Goal: Share content: Share content

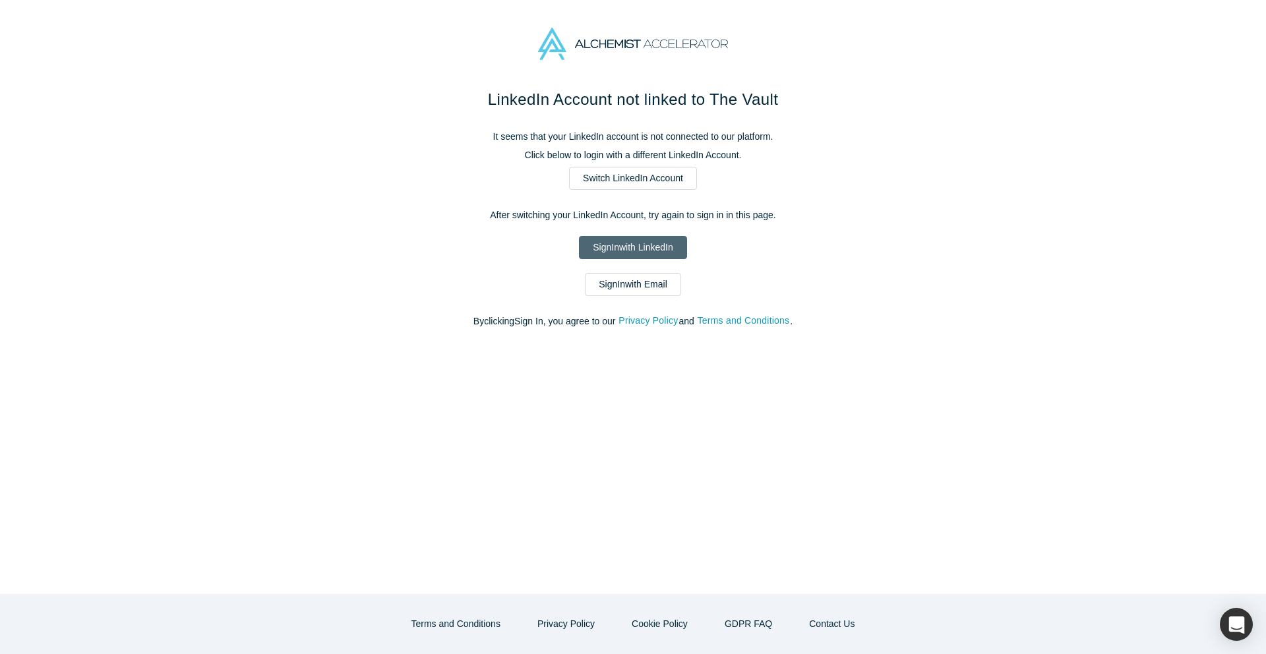
click at [627, 245] on link "Sign In with LinkedIn" at bounding box center [632, 247] width 107 height 23
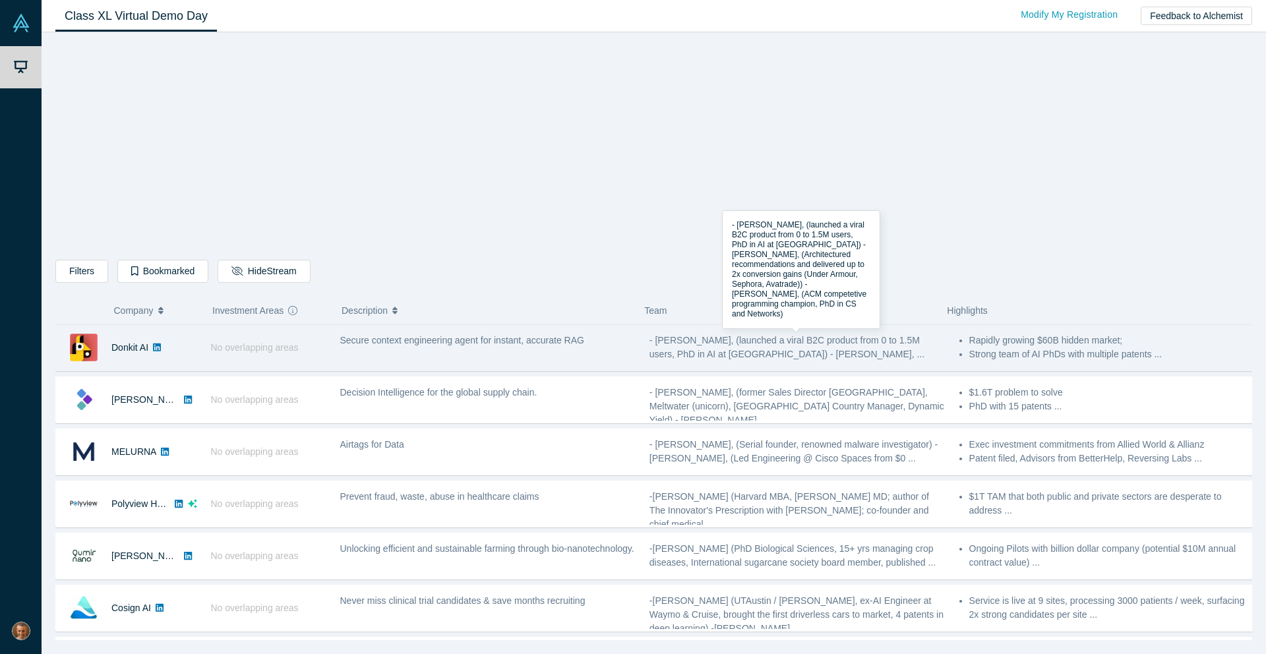
click at [804, 347] on div "- [PERSON_NAME], (launched a viral B2C product from 0 to 1.5M users, PhD in AI …" at bounding box center [796, 348] width 295 height 28
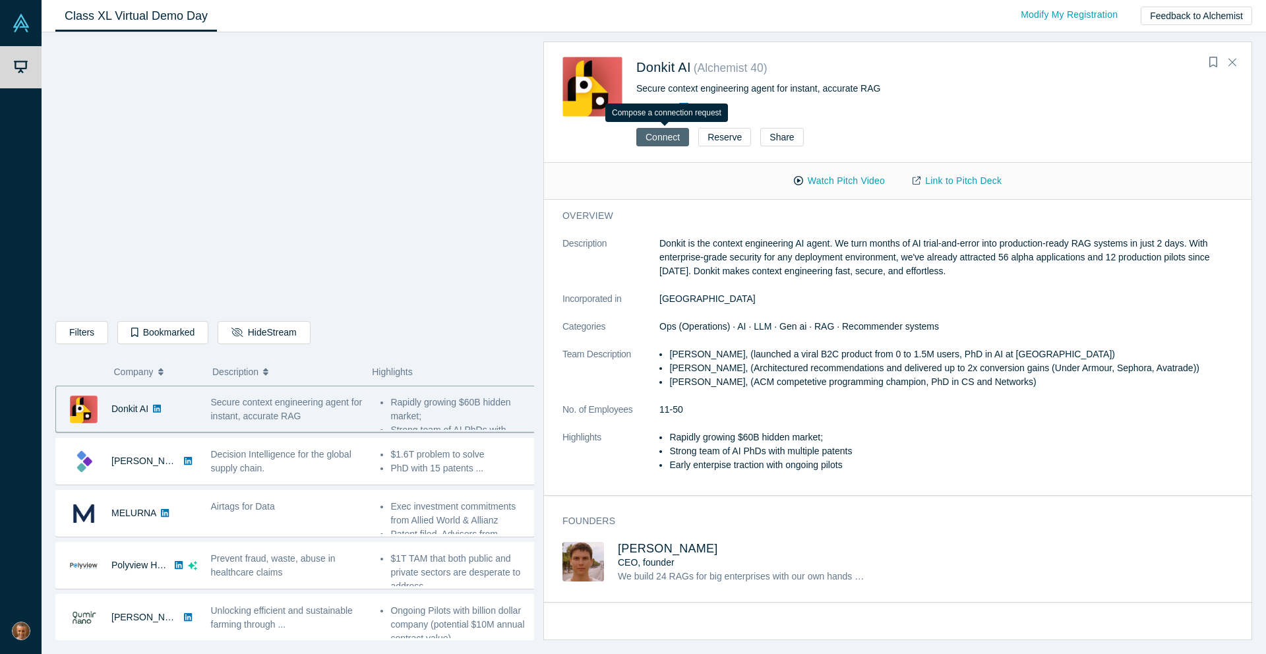
click at [679, 135] on button "Connect" at bounding box center [662, 137] width 53 height 18
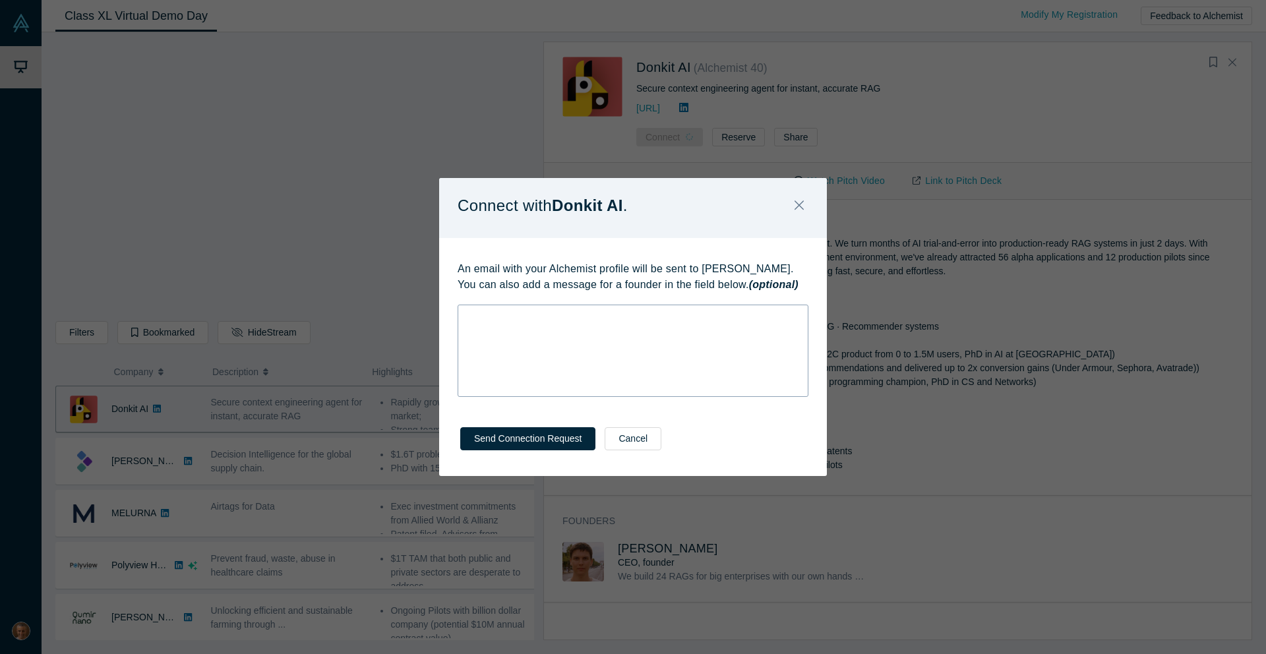
click at [638, 328] on div "rdw-wrapper" at bounding box center [633, 351] width 351 height 92
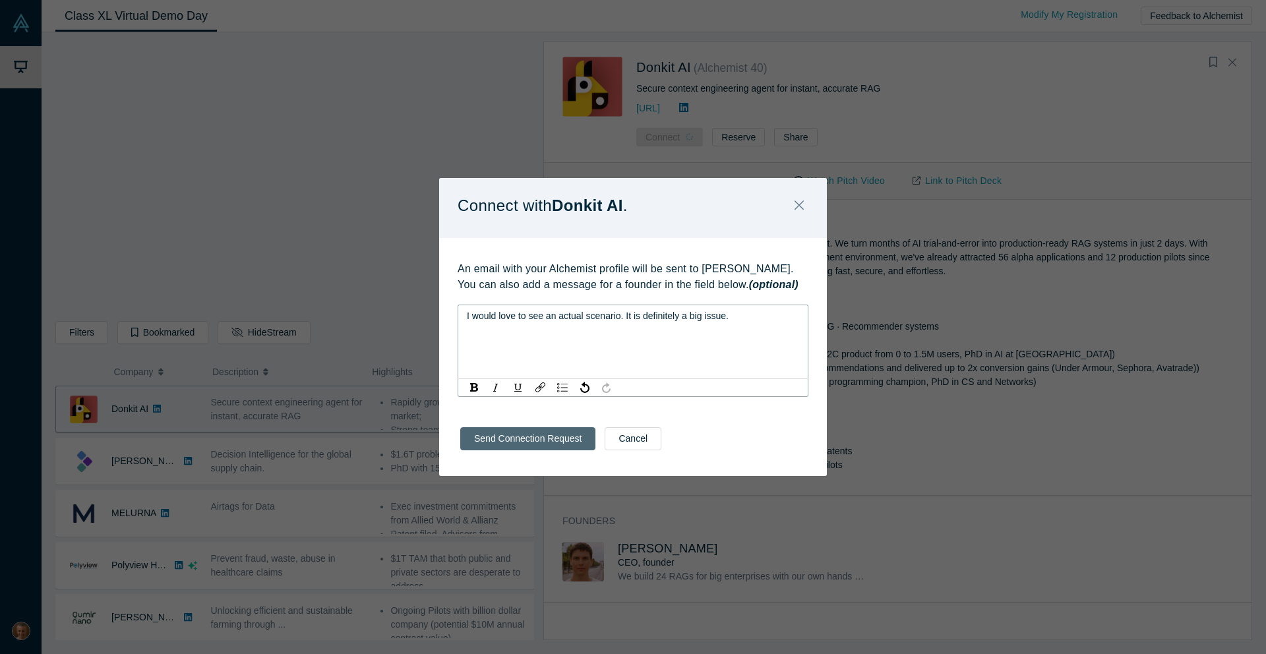
click at [543, 445] on button "Send Connection Request" at bounding box center [527, 438] width 135 height 23
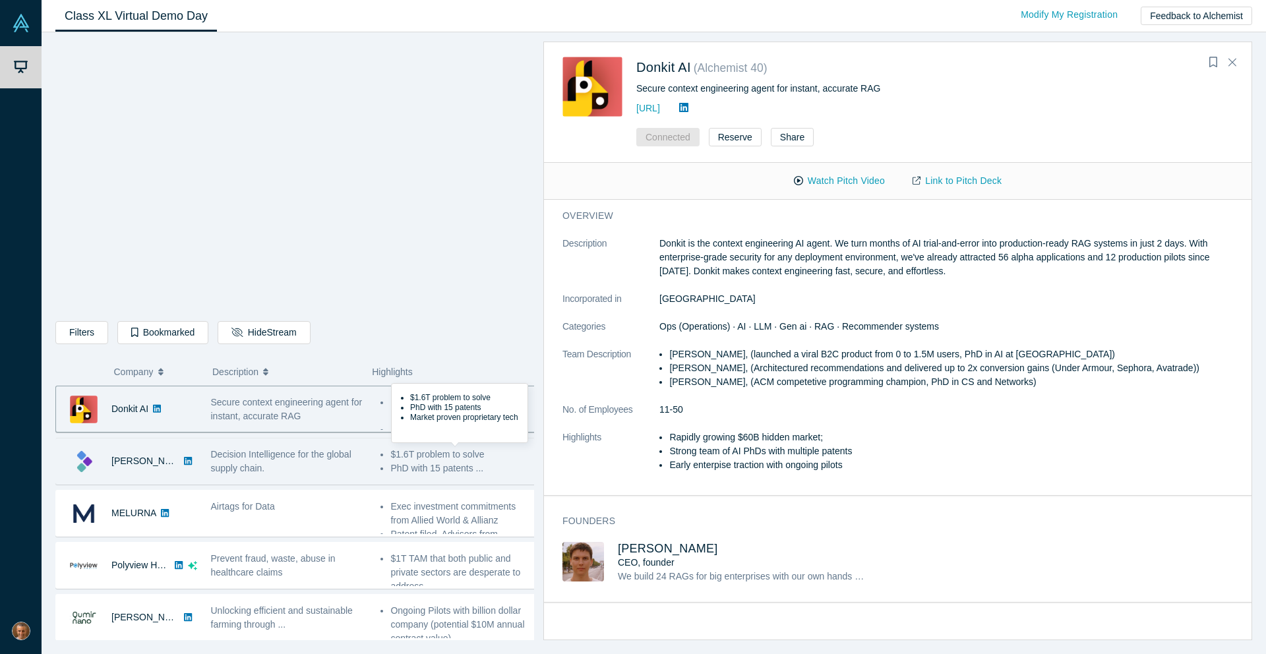
click at [482, 466] on li "PhD with 15 patents ..." at bounding box center [463, 469] width 146 height 14
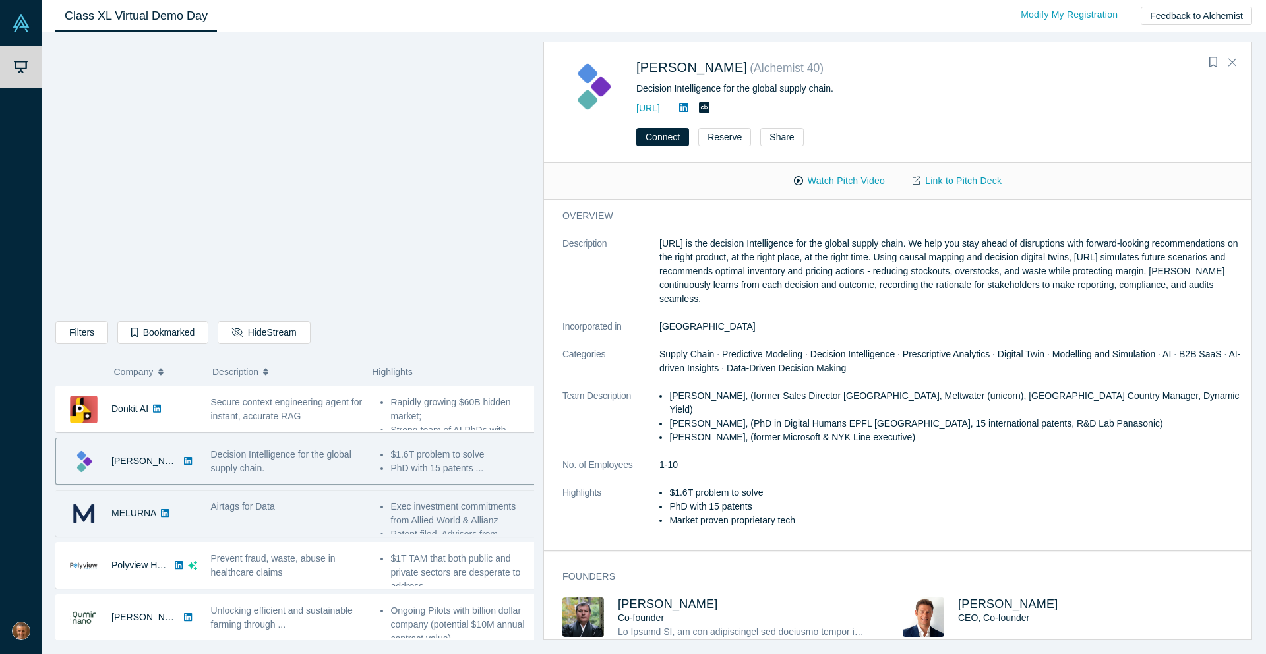
click at [333, 524] on div "Airtags for Data" at bounding box center [289, 514] width 170 height 42
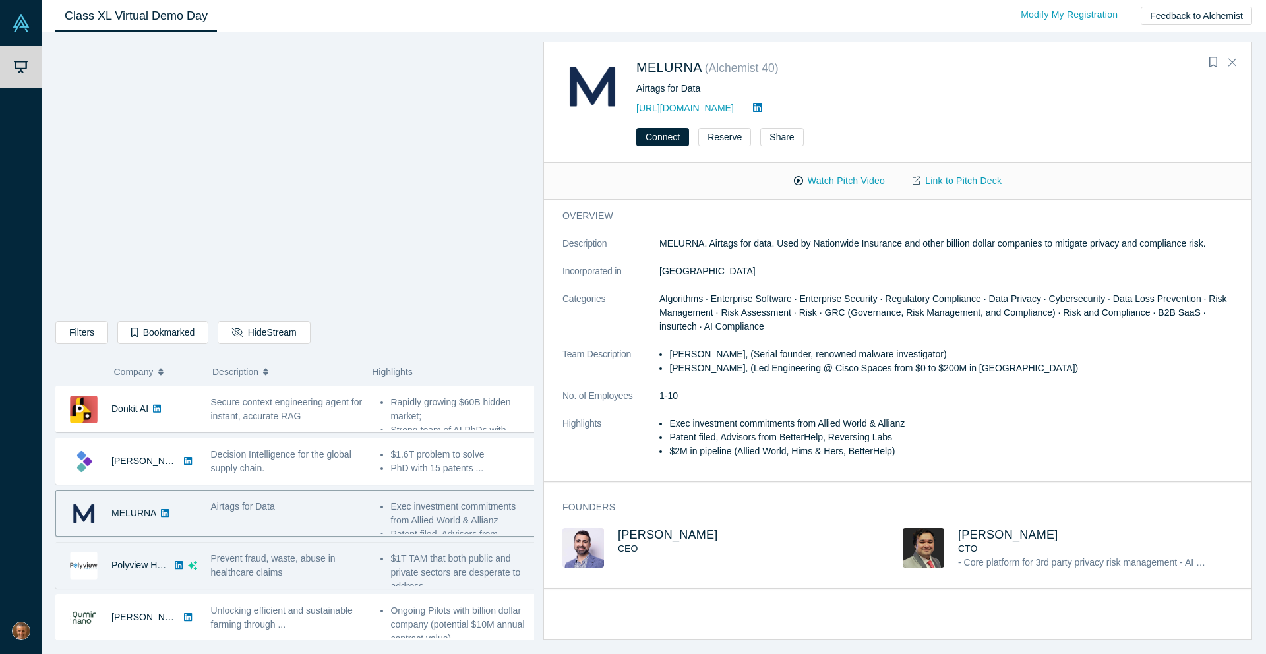
click at [296, 567] on div "Prevent fraud, waste, abuse in healthcare claims" at bounding box center [289, 566] width 156 height 28
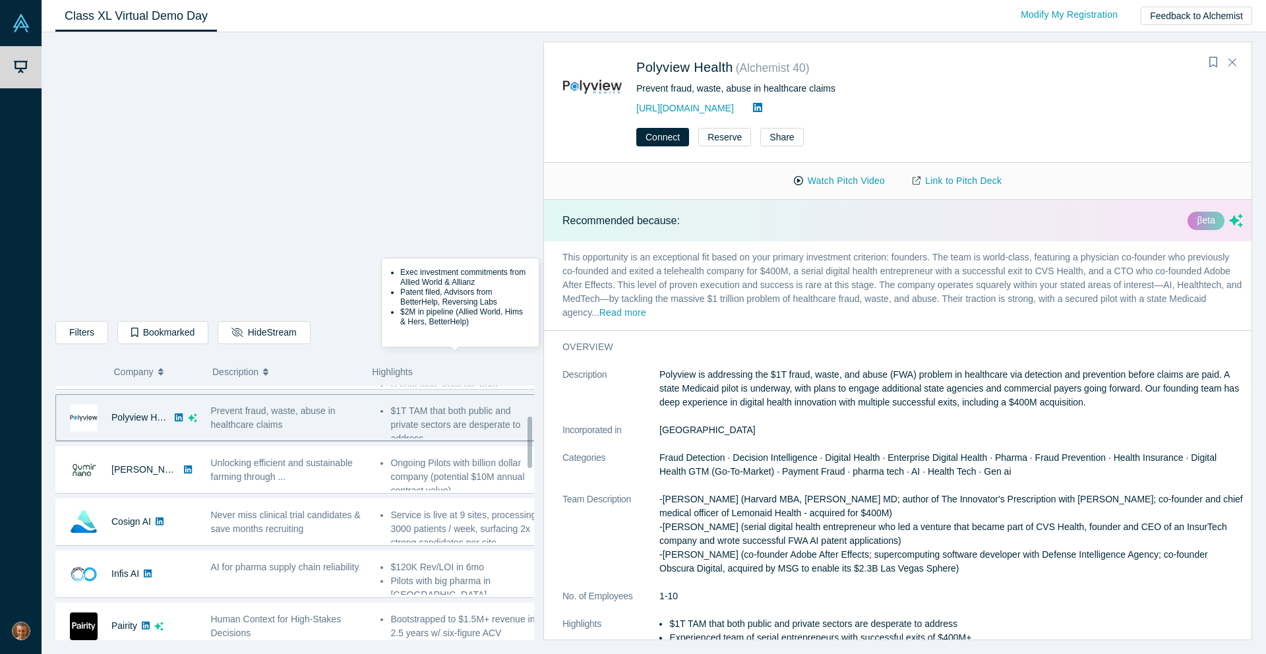
scroll to position [155, 0]
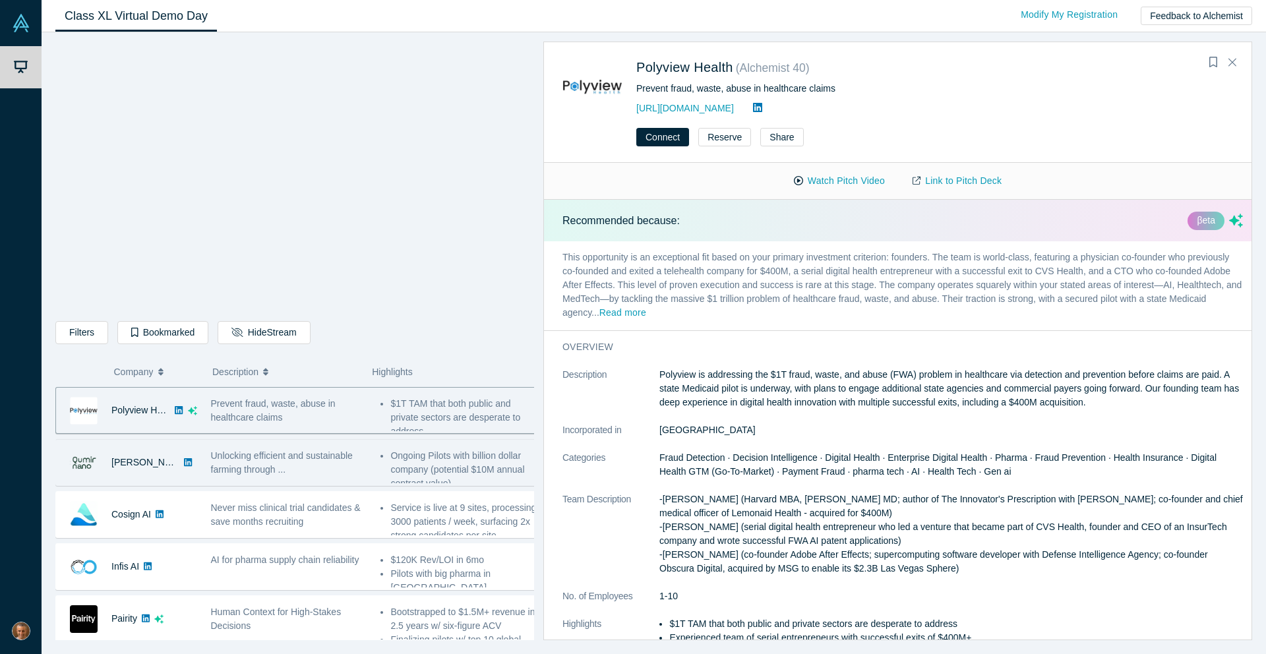
click at [289, 471] on div "Unlocking efficient and sustainable farming through ..." at bounding box center [289, 463] width 156 height 28
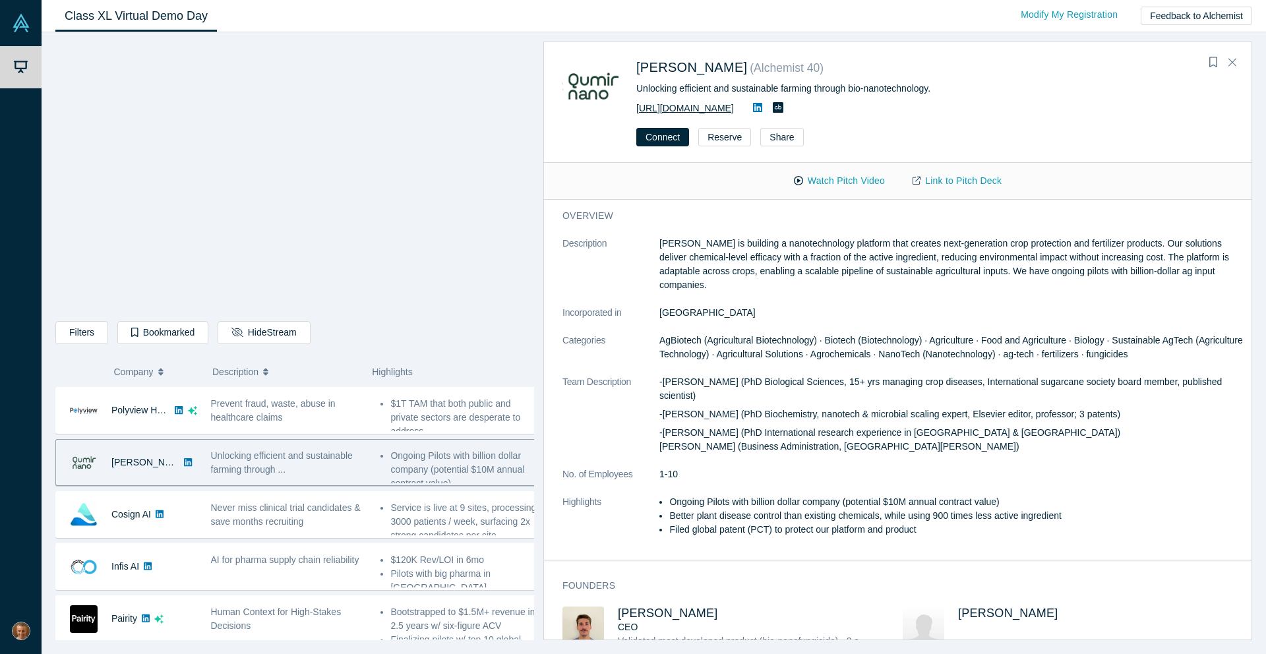
copy link "[URL][DOMAIN_NAME]"
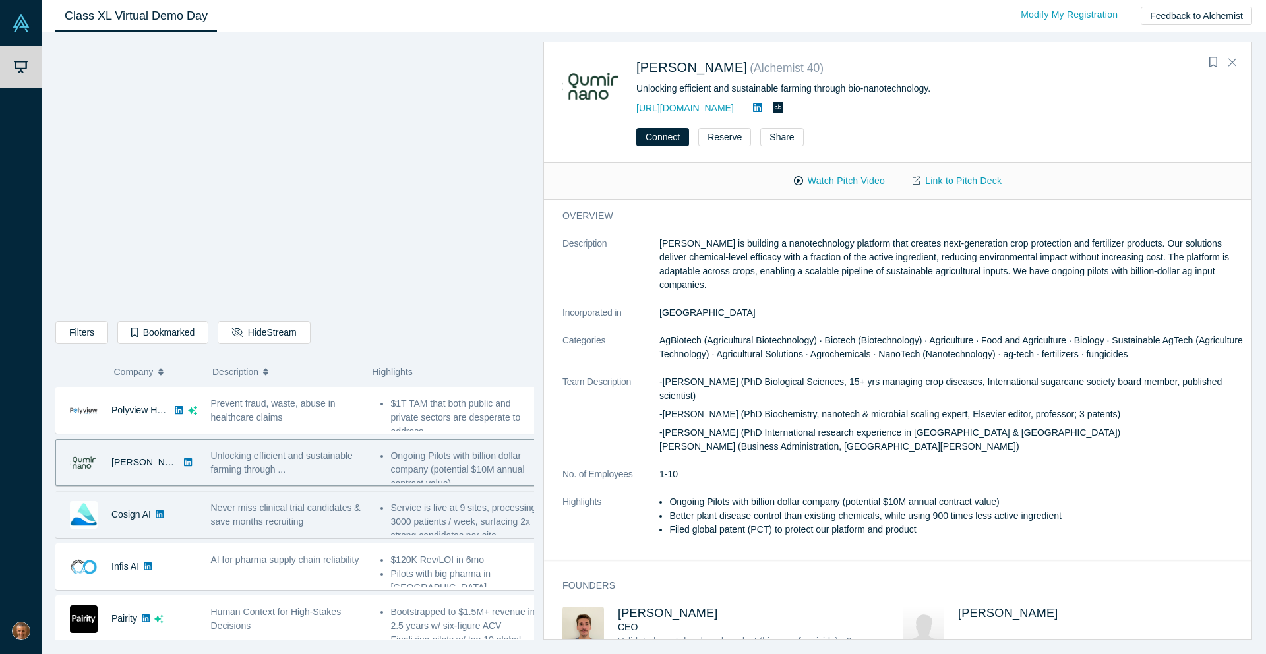
click at [207, 511] on div "Never miss clinical trial candidates & save months recruiting" at bounding box center [289, 515] width 170 height 42
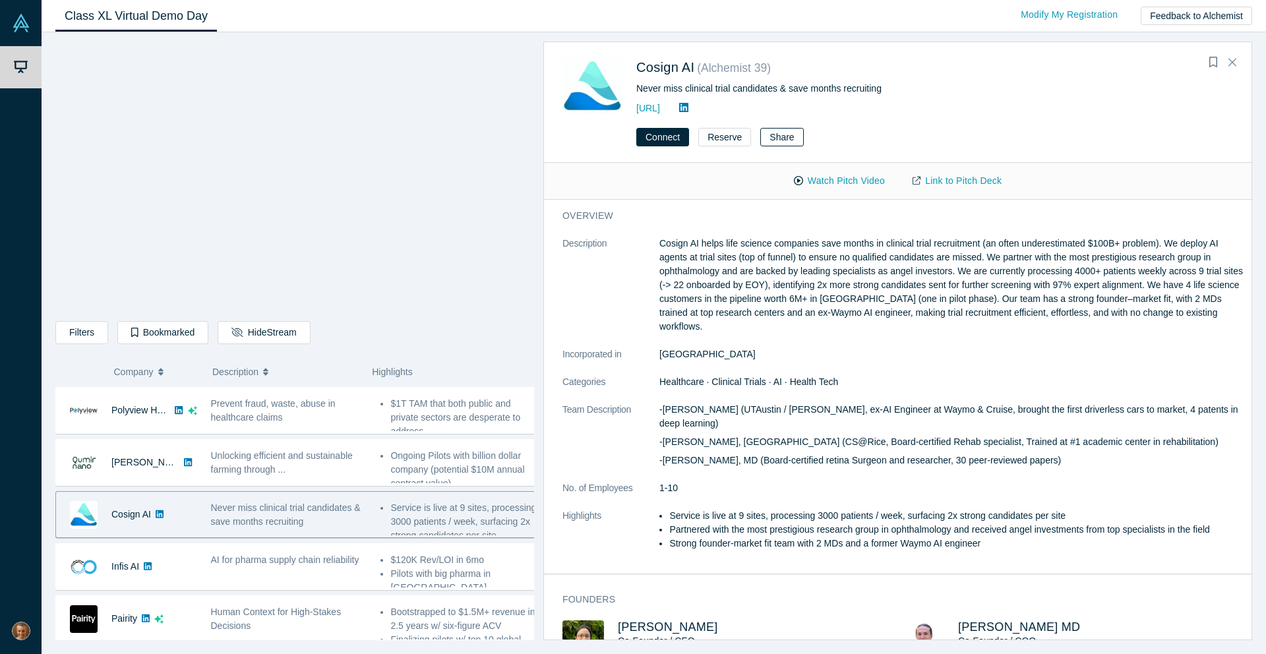
click at [776, 136] on button "Share" at bounding box center [781, 137] width 43 height 18
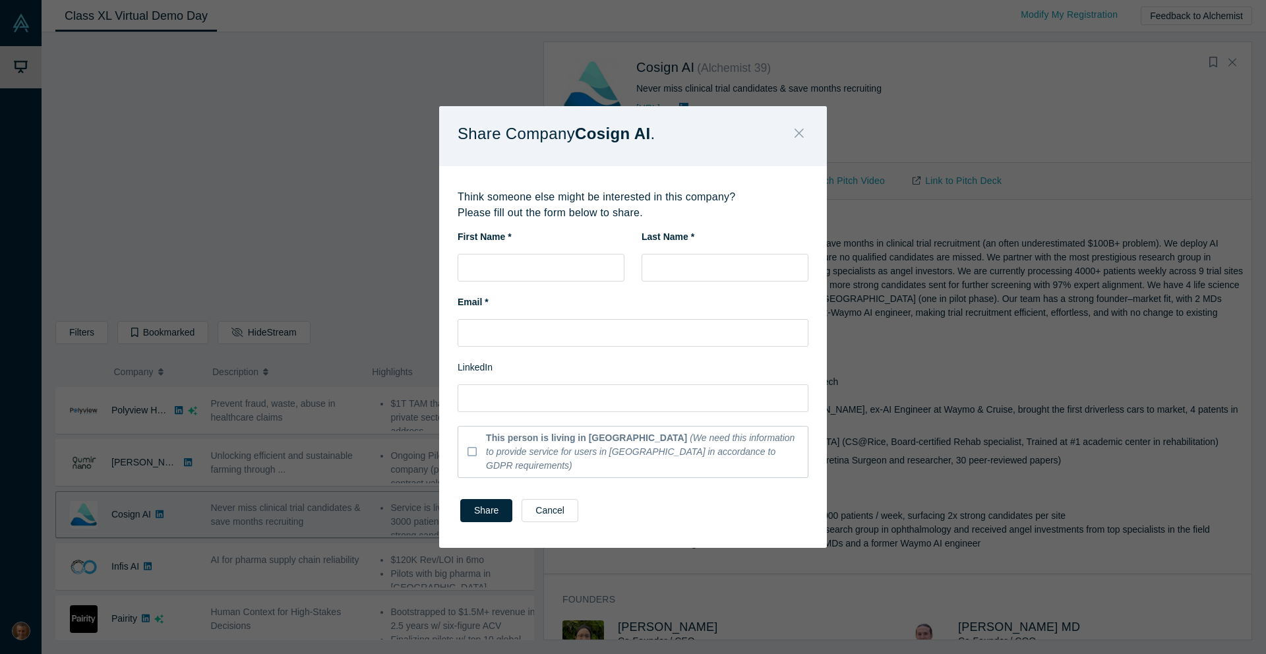
click at [801, 138] on icon "Close" at bounding box center [799, 133] width 9 height 9
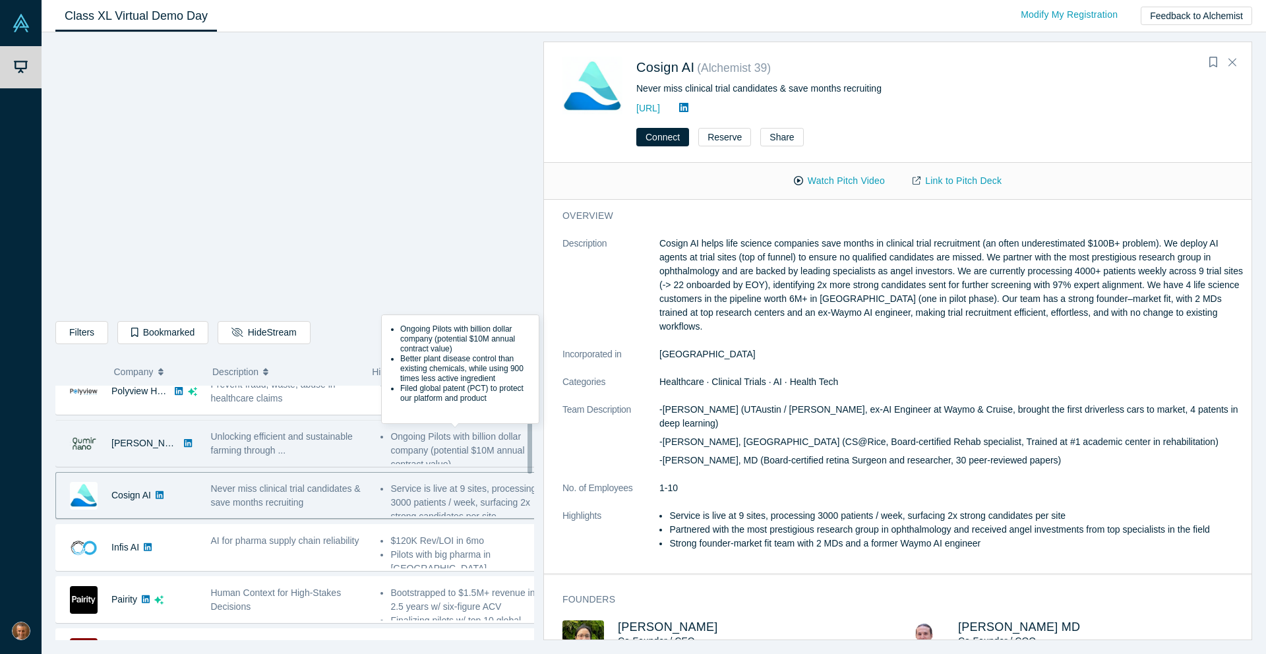
scroll to position [177, 0]
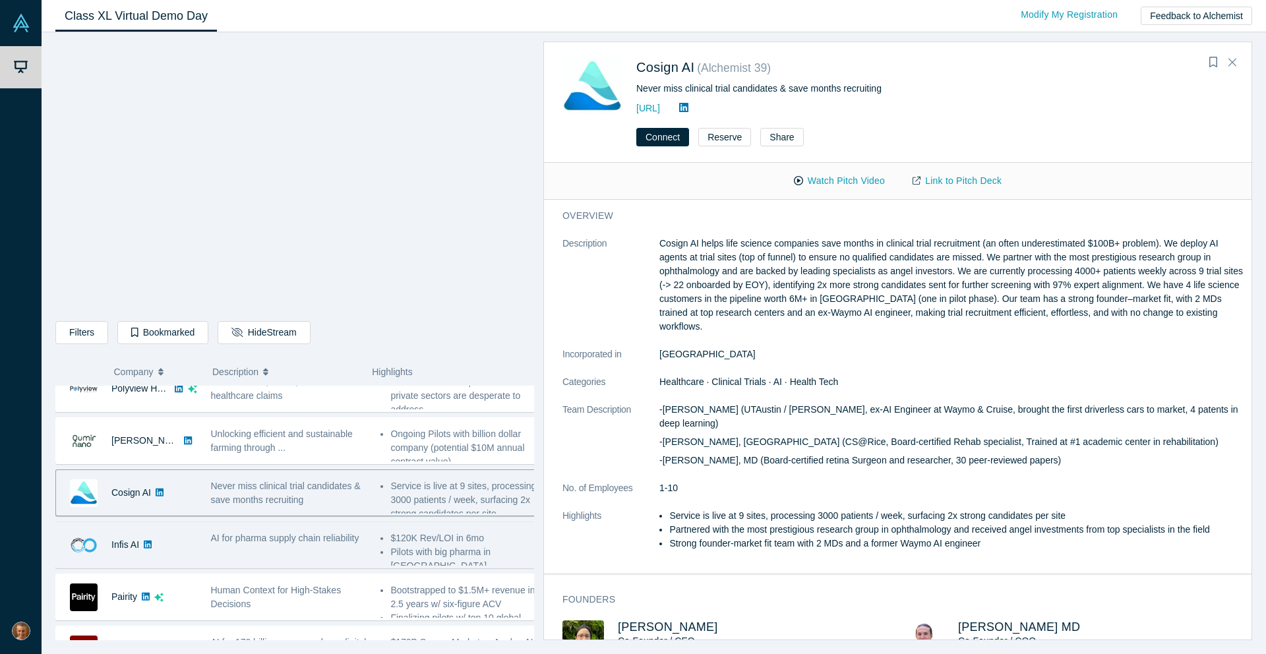
click at [308, 547] on div "AI for pharma supply chain reliability" at bounding box center [289, 545] width 170 height 42
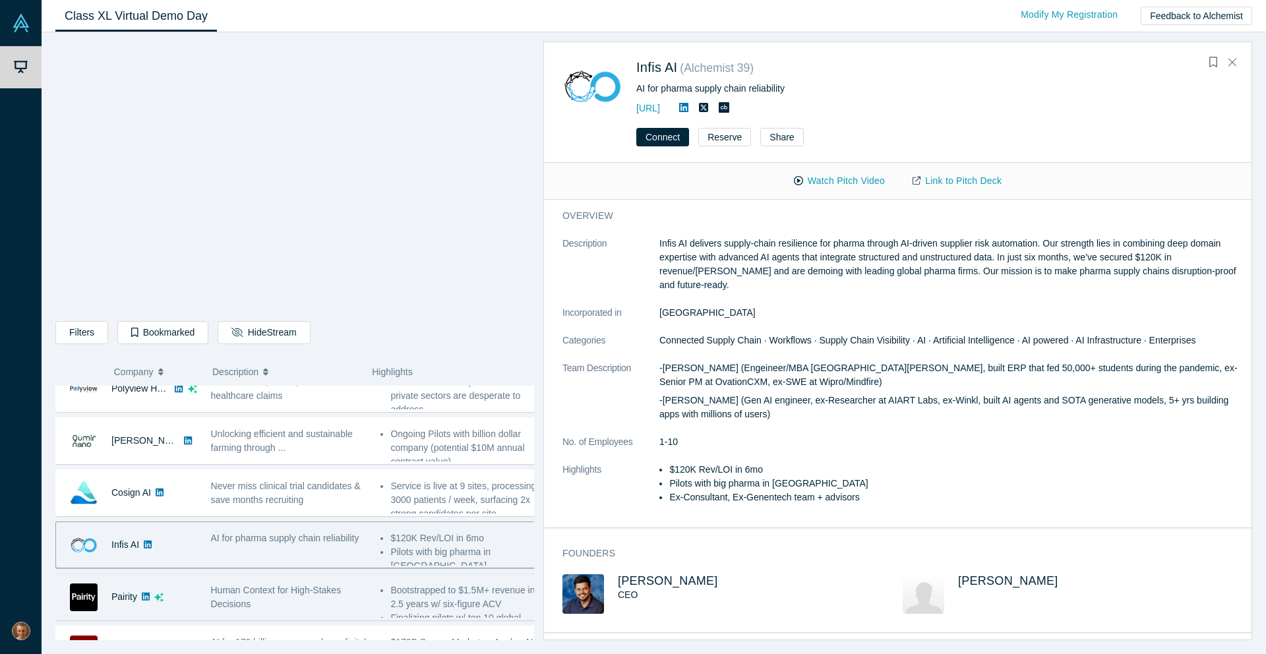
click at [293, 587] on span "Human Context for High-Stakes Decisions" at bounding box center [276, 597] width 131 height 24
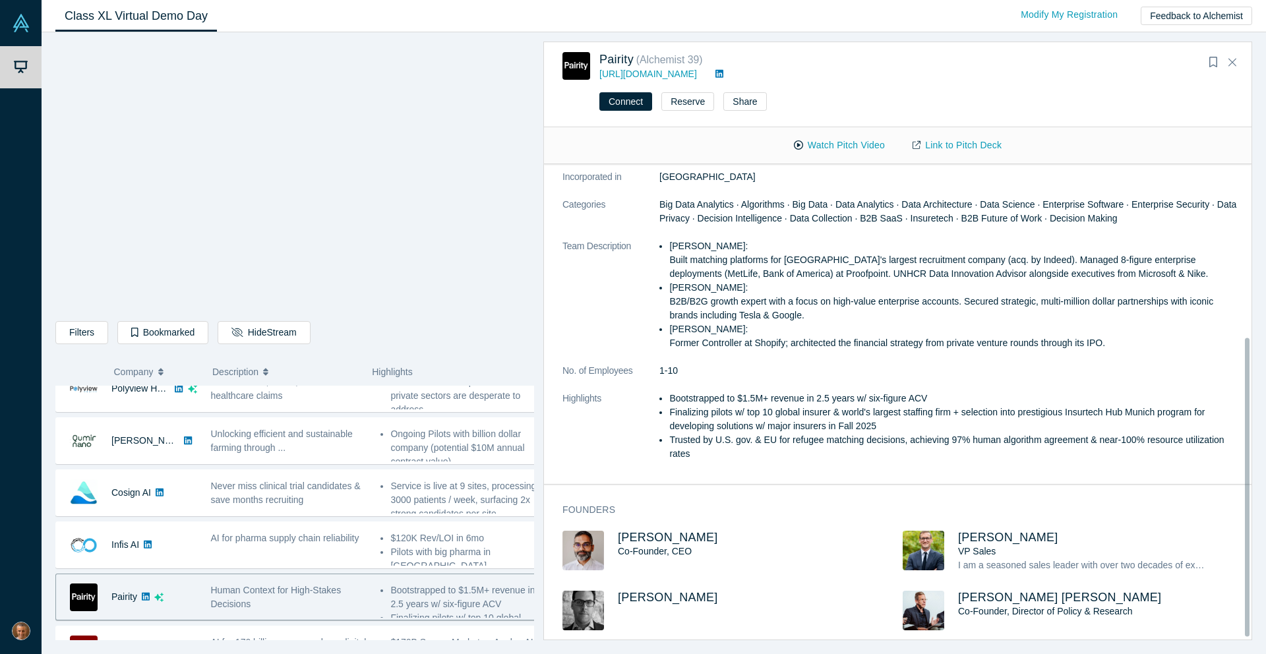
scroll to position [0, 0]
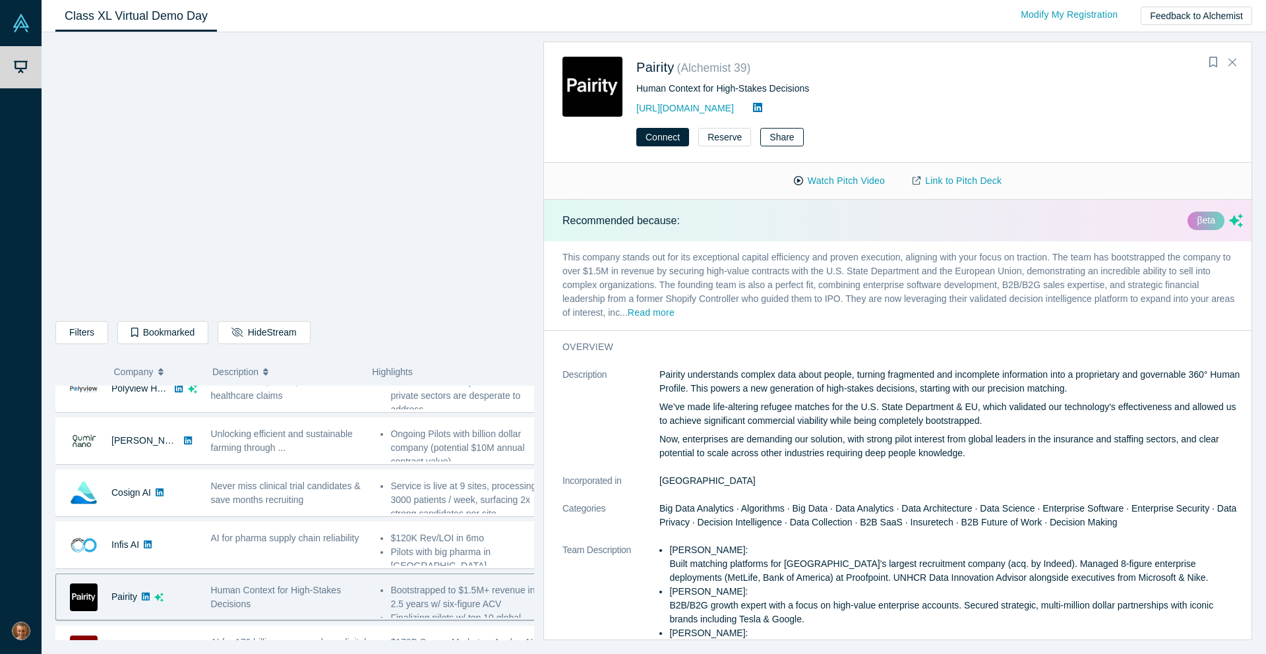
click at [781, 142] on button "Share" at bounding box center [781, 137] width 43 height 18
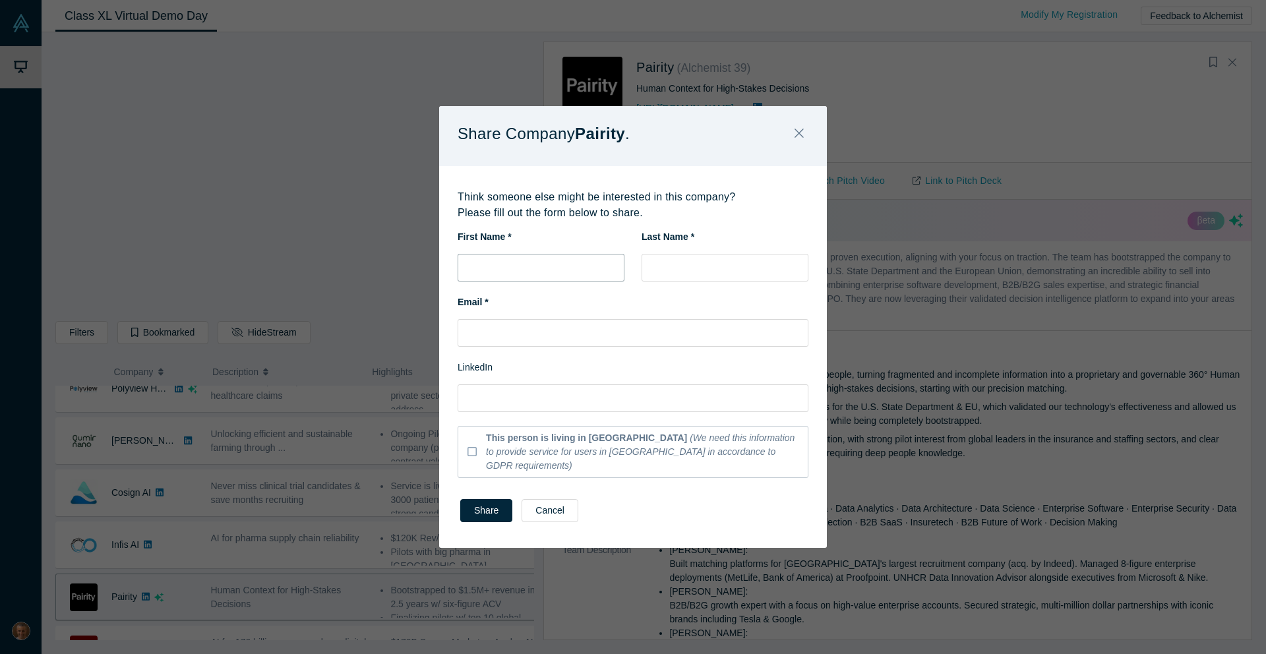
click at [512, 277] on input "text" at bounding box center [541, 268] width 167 height 28
click at [489, 276] on input "text" at bounding box center [541, 268] width 167 height 28
type input "Vikram"
type input "Chalana"
click at [502, 344] on input "text" at bounding box center [633, 333] width 351 height 28
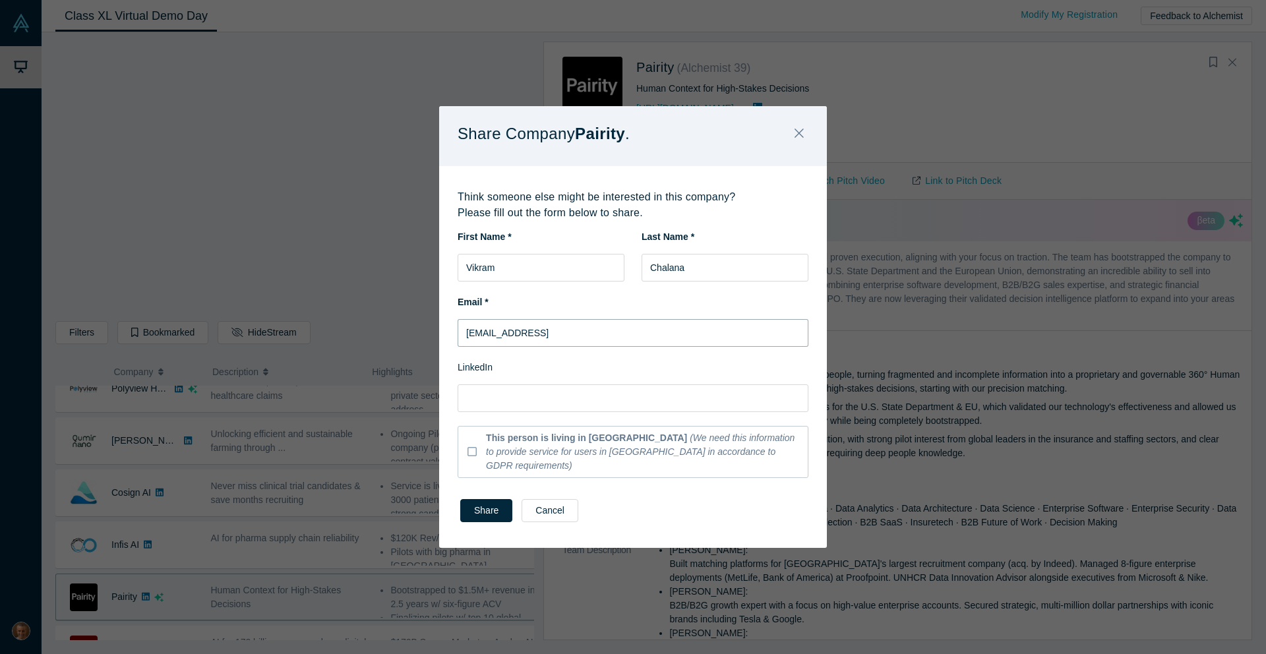
type input "[EMAIL_ADDRESS]"
click at [511, 408] on input "text" at bounding box center [633, 398] width 351 height 28
paste input "[URL][DOMAIN_NAME]"
type input "[URL][DOMAIN_NAME]"
click at [484, 509] on button "Share" at bounding box center [486, 510] width 52 height 23
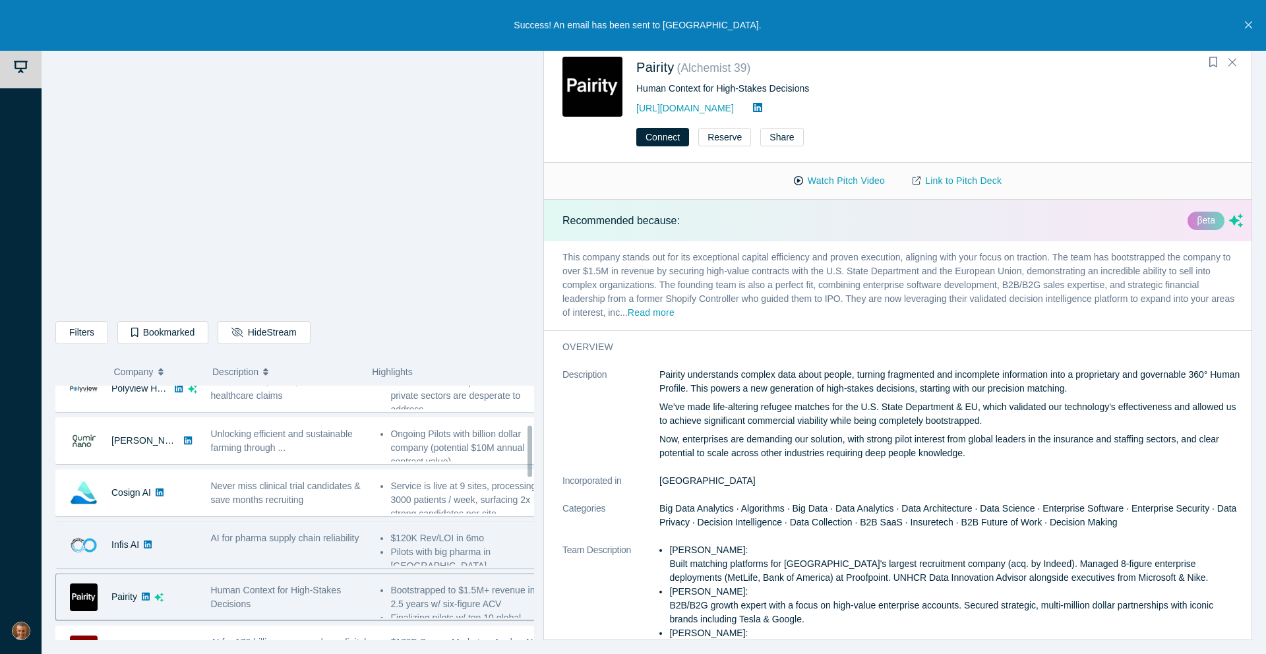
scroll to position [204, 0]
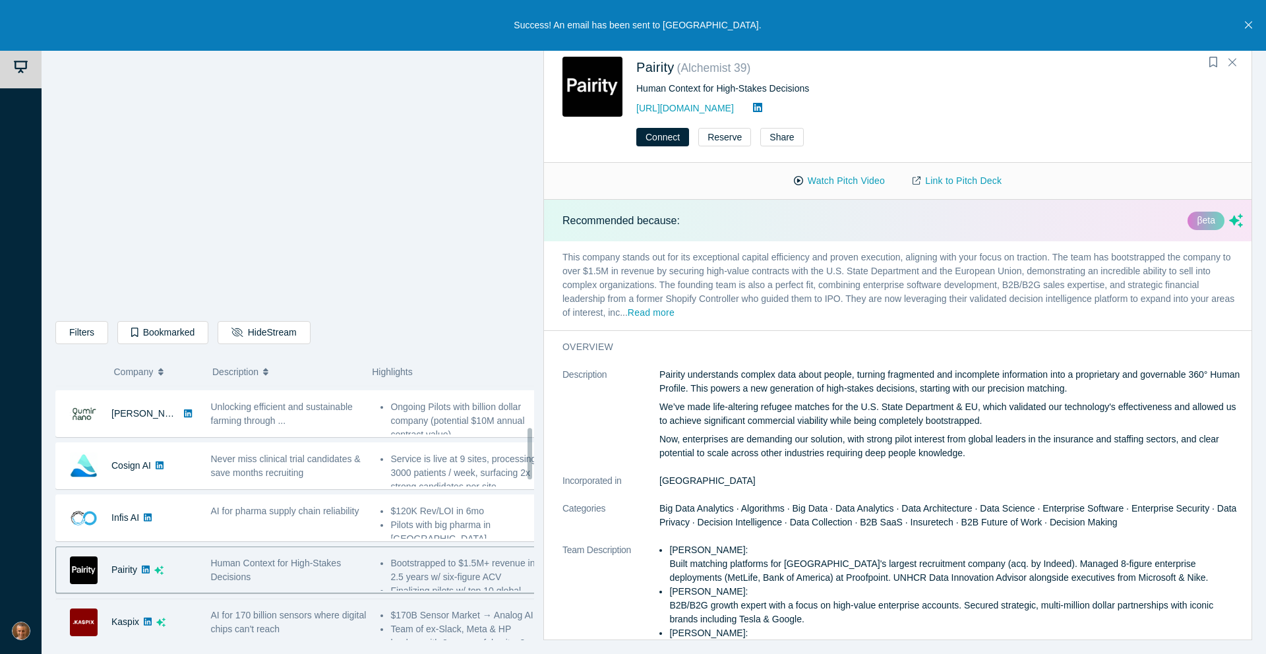
click at [286, 611] on span "AI for 170 billion sensors where digital chips can't reach" at bounding box center [289, 622] width 156 height 24
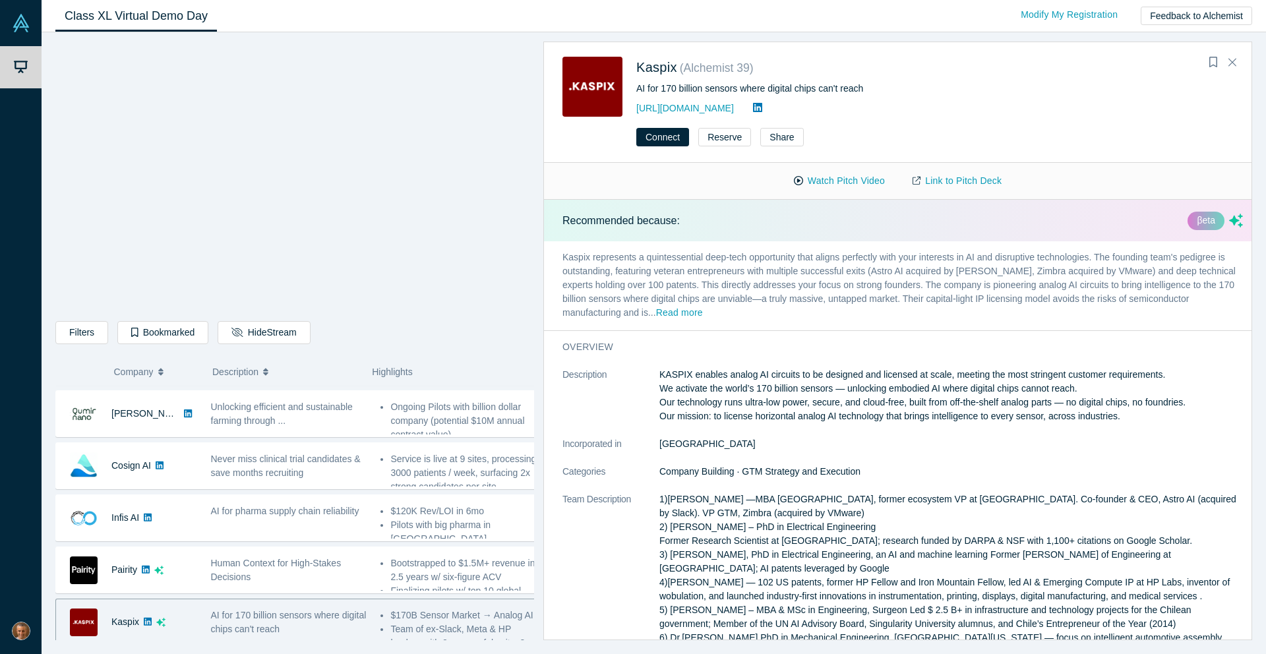
click at [286, 611] on span "AI for 170 billion sensors where digital chips can't reach" at bounding box center [289, 622] width 156 height 24
click at [777, 135] on button "Share" at bounding box center [781, 137] width 43 height 18
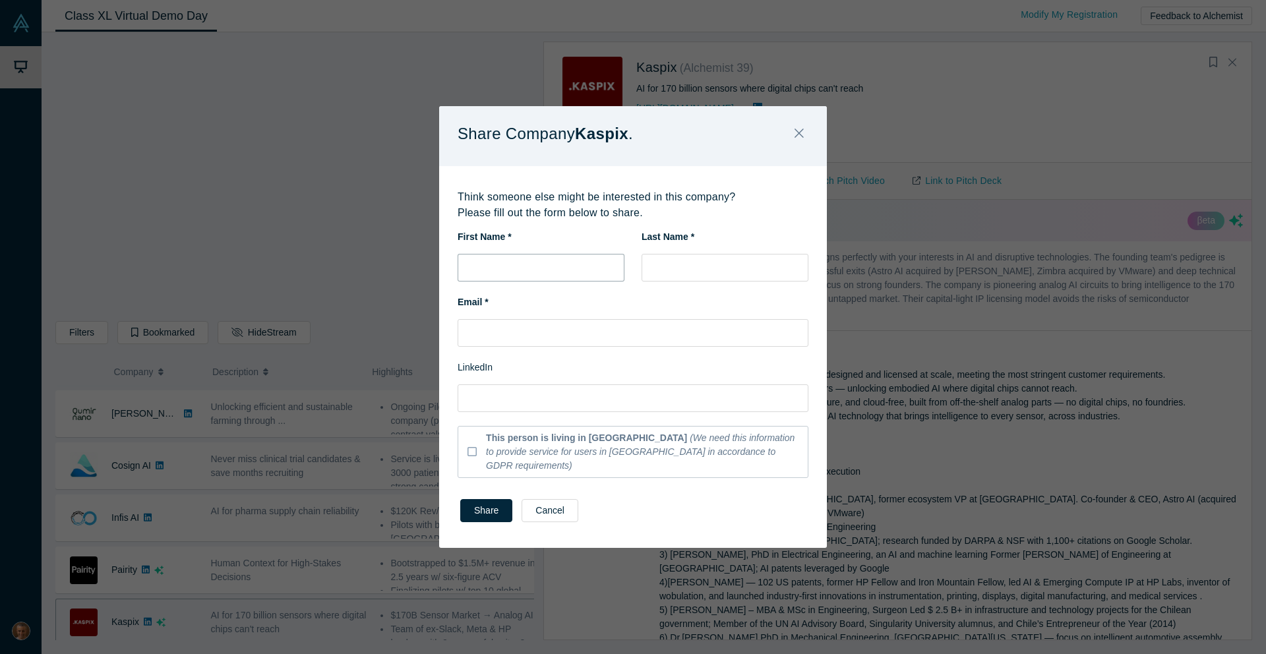
click at [593, 270] on input "text" at bounding box center [541, 268] width 167 height 28
type input "Vikram"
click at [669, 274] on input "text" at bounding box center [725, 268] width 167 height 28
type input "Chalana"
click at [581, 337] on input "text" at bounding box center [633, 333] width 351 height 28
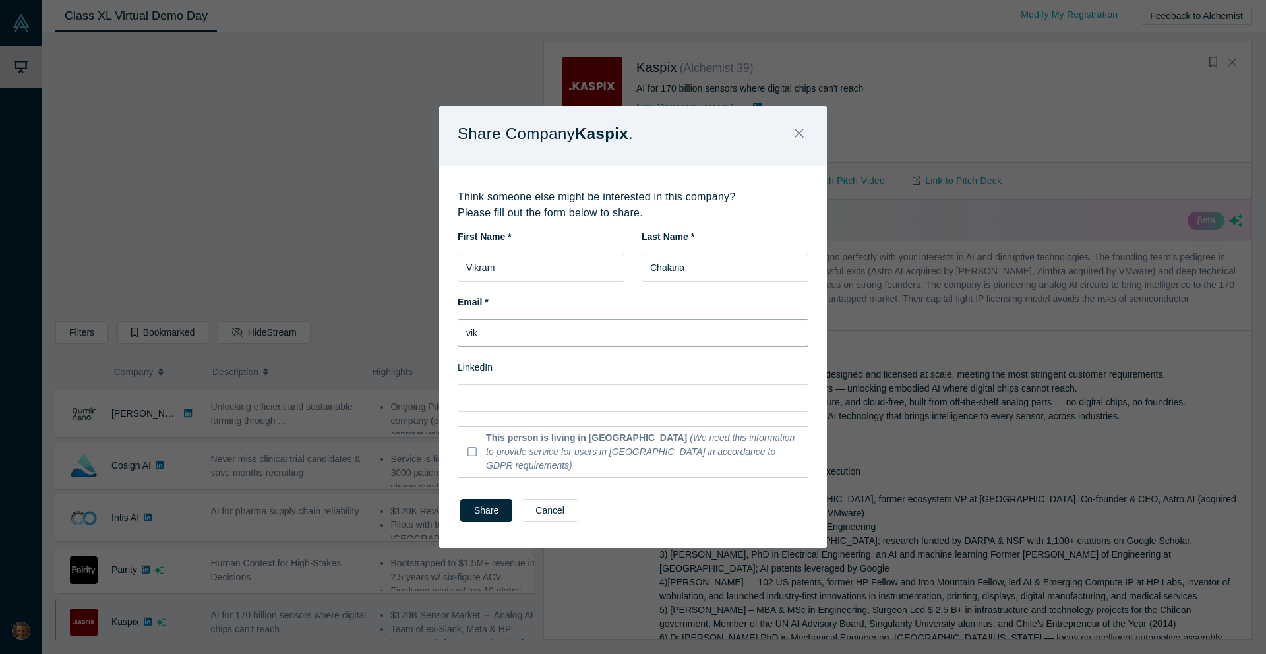
type input "[EMAIL_ADDRESS]"
click at [487, 505] on button "Share" at bounding box center [486, 510] width 52 height 23
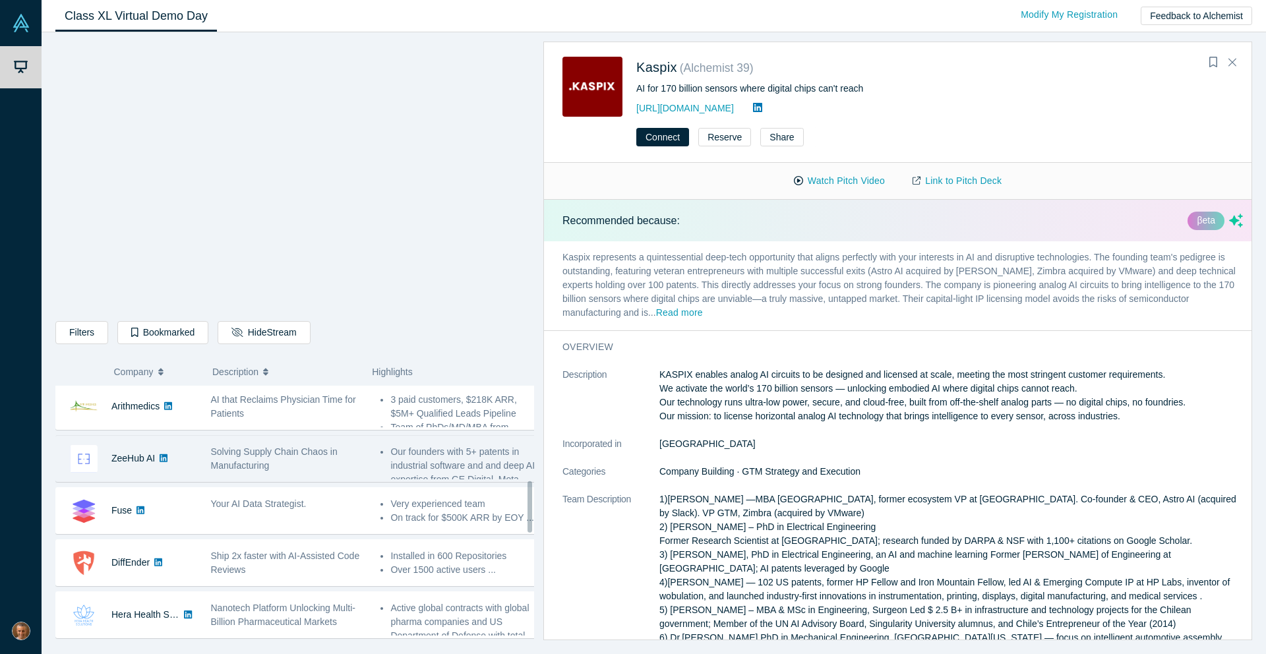
scroll to position [201, 0]
